Goal: Task Accomplishment & Management: Use online tool/utility

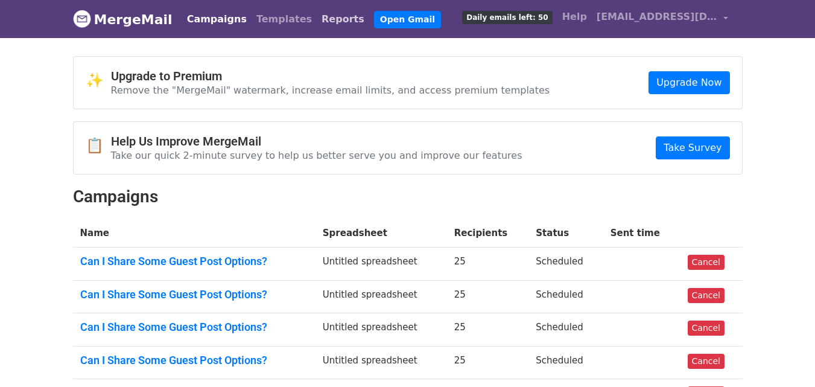
click at [317, 13] on link "Reports" at bounding box center [343, 19] width 52 height 24
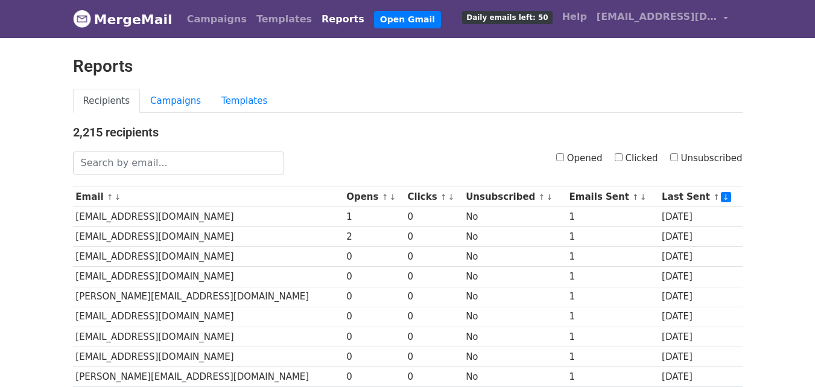
click at [622, 156] on input "Clicked" at bounding box center [618, 157] width 8 height 8
checkbox input "true"
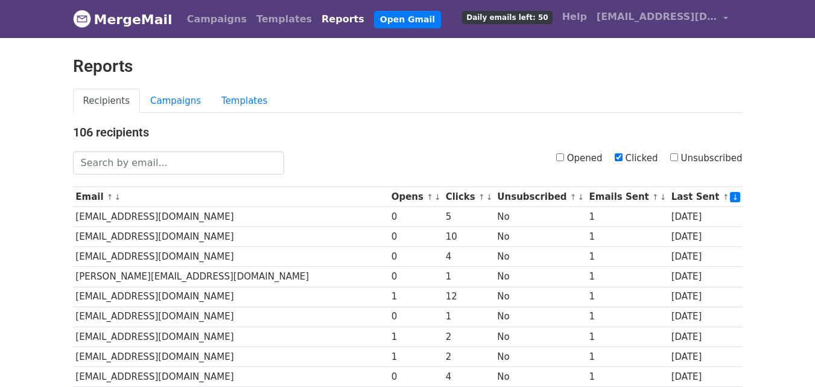
scroll to position [596, 0]
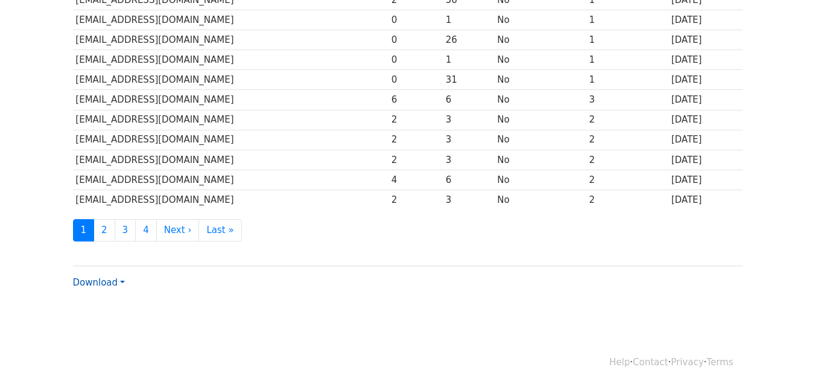
click at [87, 279] on link "Download" at bounding box center [99, 282] width 52 height 11
click at [95, 302] on link "CSV" at bounding box center [121, 304] width 95 height 19
